Goal: Task Accomplishment & Management: Use online tool/utility

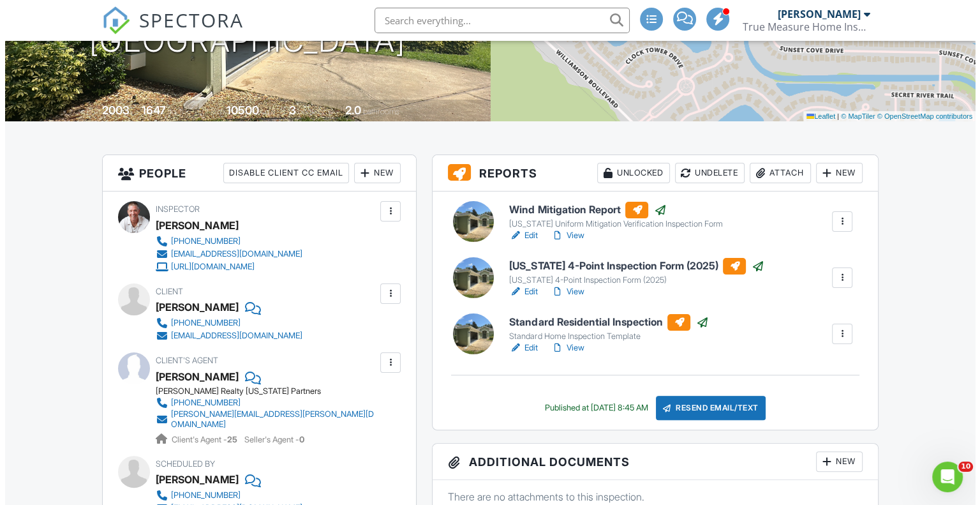
scroll to position [191, 0]
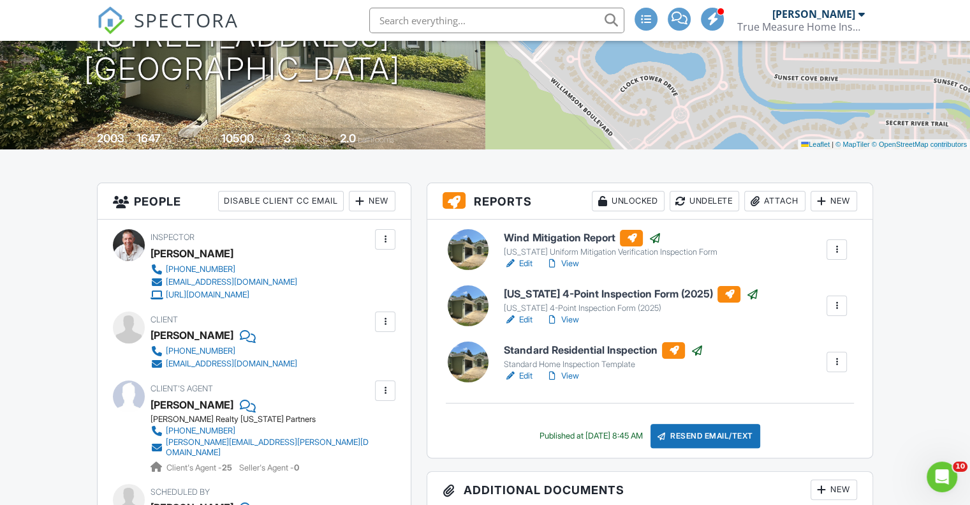
click at [756, 207] on div at bounding box center [755, 201] width 13 height 13
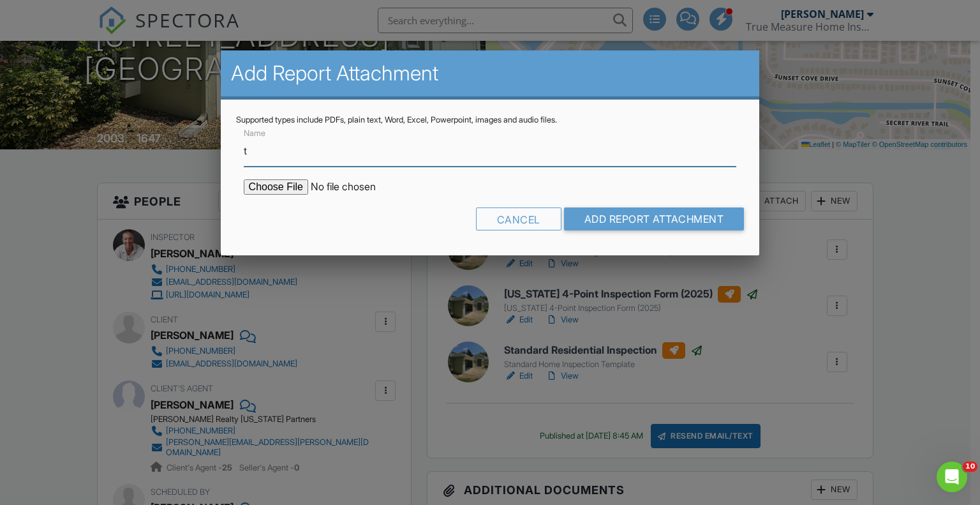
type input "Termite inspection report (WDO)"
click at [271, 188] on input "file" at bounding box center [352, 186] width 217 height 15
click at [265, 187] on input "file" at bounding box center [352, 186] width 217 height 15
type input "C:\fakepath\4225_Bristle_Cone_Dr___Standard_Residential_Inspection.pdf"
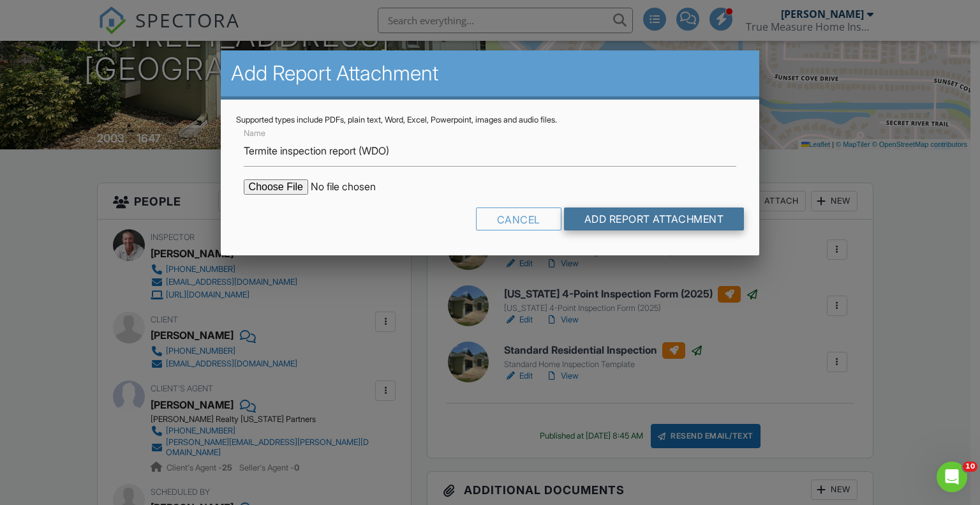
click at [691, 219] on input "Add Report Attachment" at bounding box center [654, 218] width 181 height 23
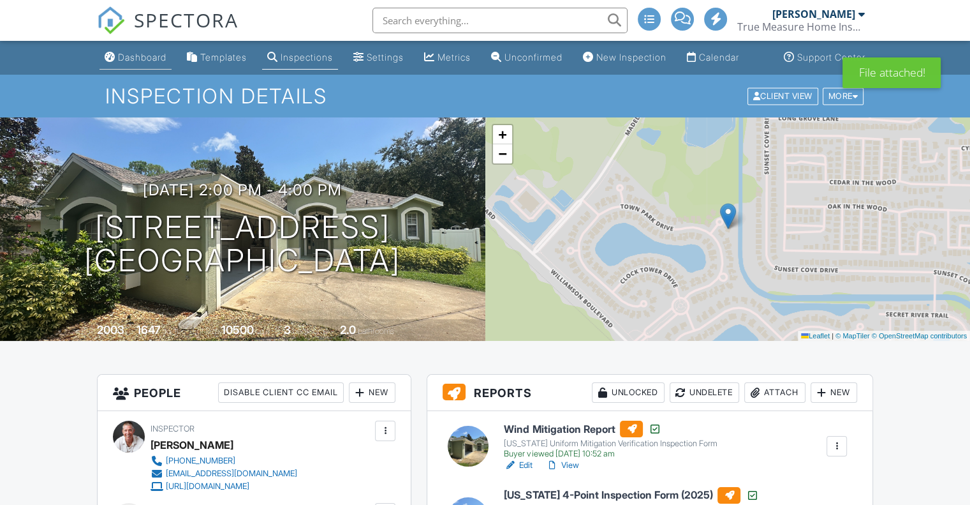
drag, startPoint x: 0, startPoint y: 0, endPoint x: 145, endPoint y: 68, distance: 160.7
click at [145, 63] on div "Dashboard" at bounding box center [142, 57] width 48 height 11
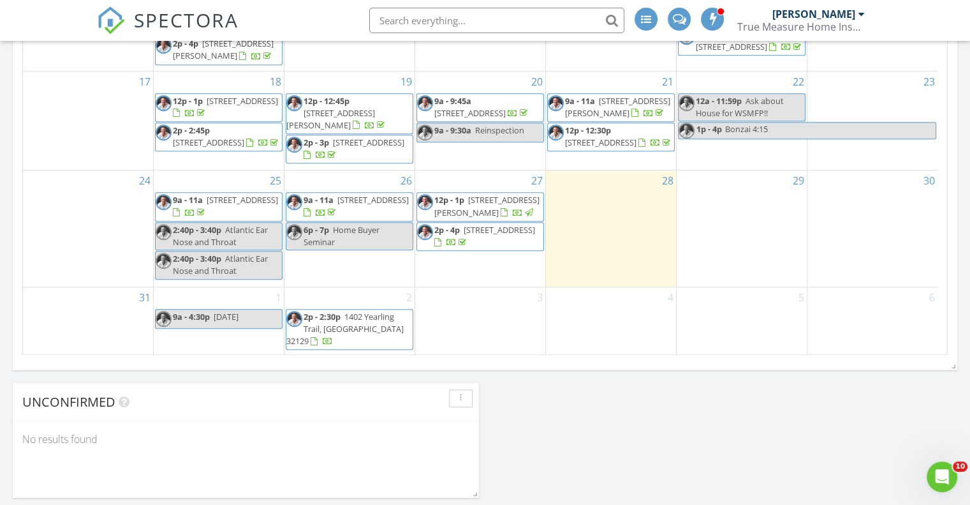
scroll to position [893, 0]
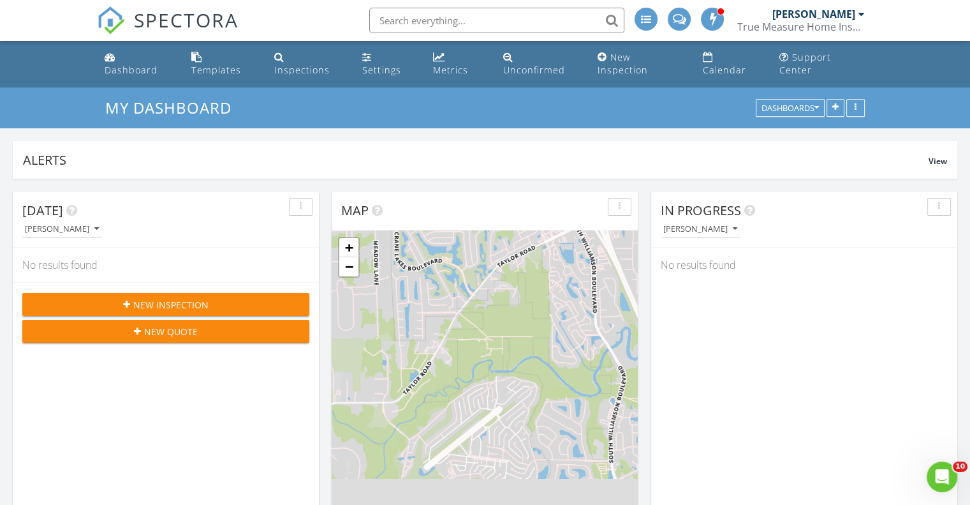
click at [662, 372] on div "In Progress [PERSON_NAME] No results found" at bounding box center [804, 376] width 306 height 370
click at [653, 373] on div "In Progress Travis McFarran No results found" at bounding box center [804, 376] width 306 height 370
